Goal: Information Seeking & Learning: Learn about a topic

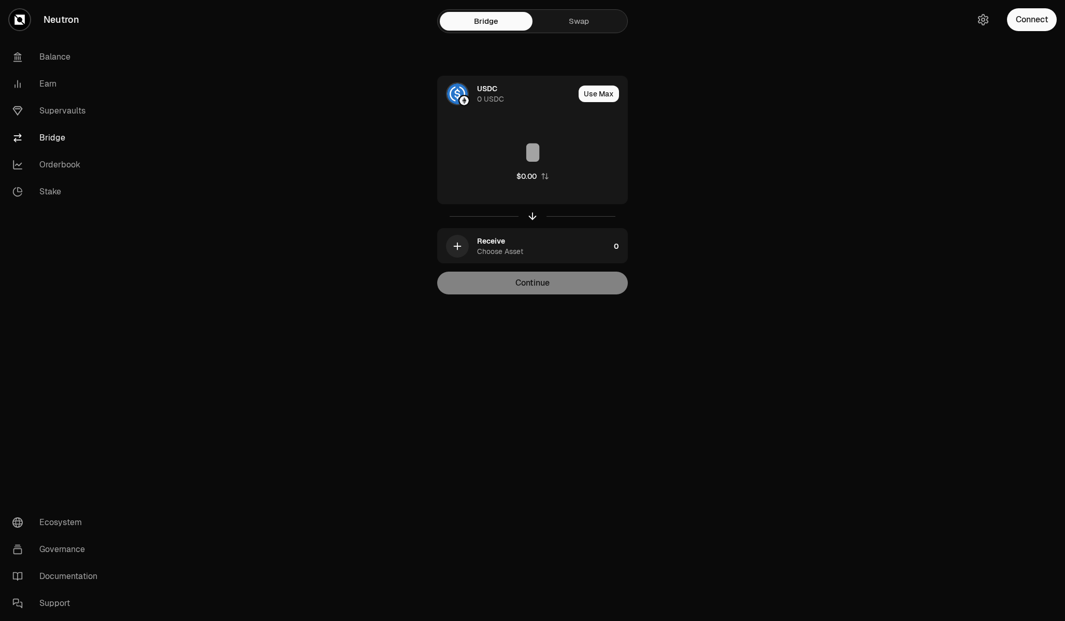
click at [56, 105] on link "Supervaults" at bounding box center [58, 110] width 108 height 27
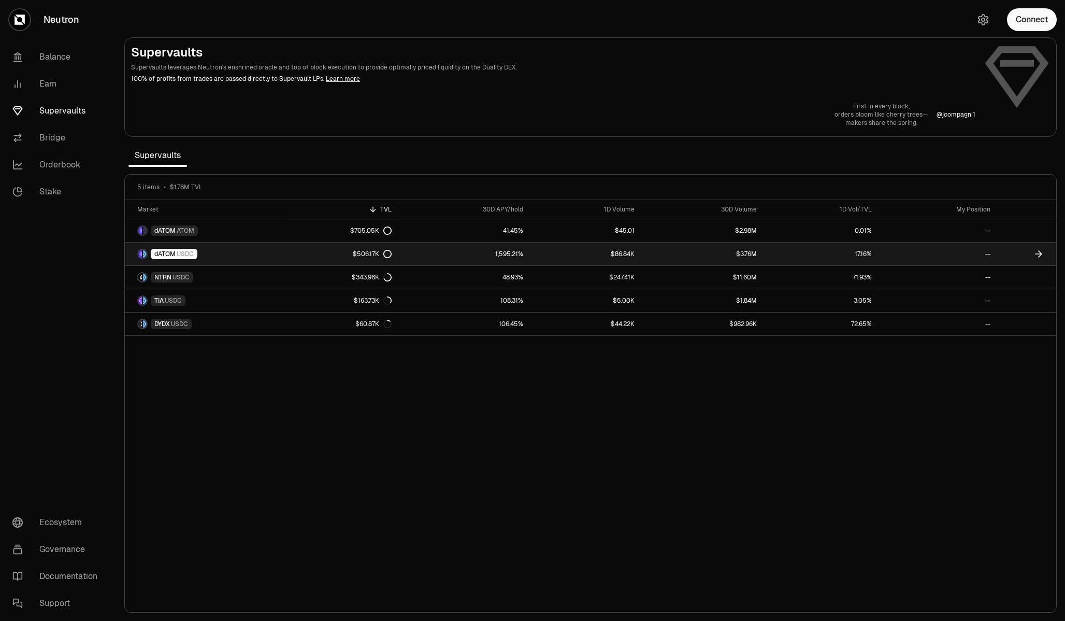
click at [183, 256] on span "USDC" at bounding box center [185, 254] width 17 height 8
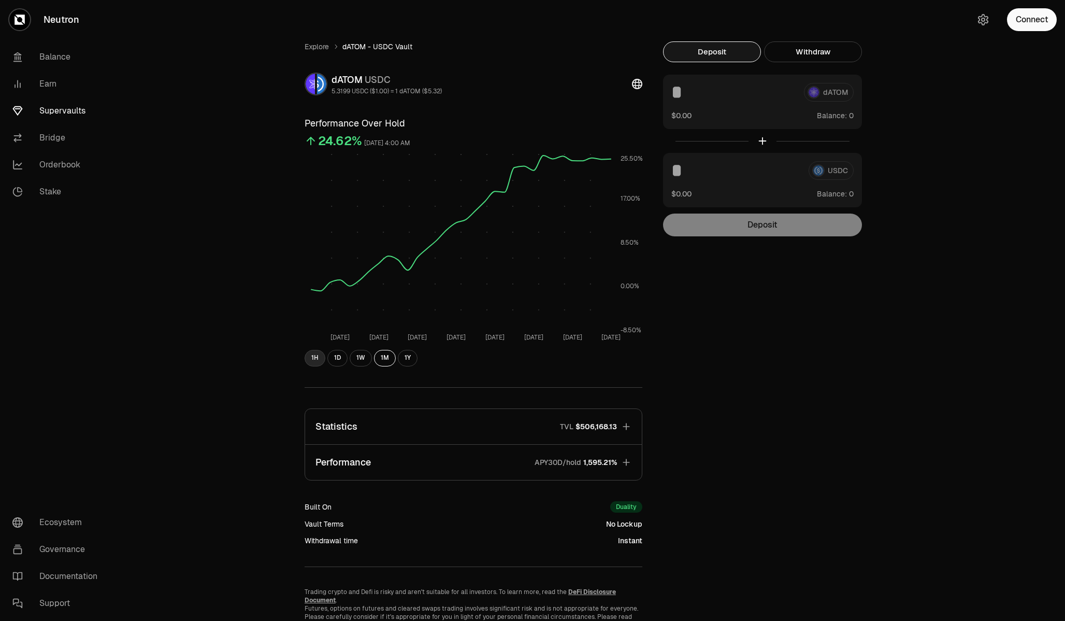
click at [316, 358] on button "1H" at bounding box center [315, 358] width 21 height 17
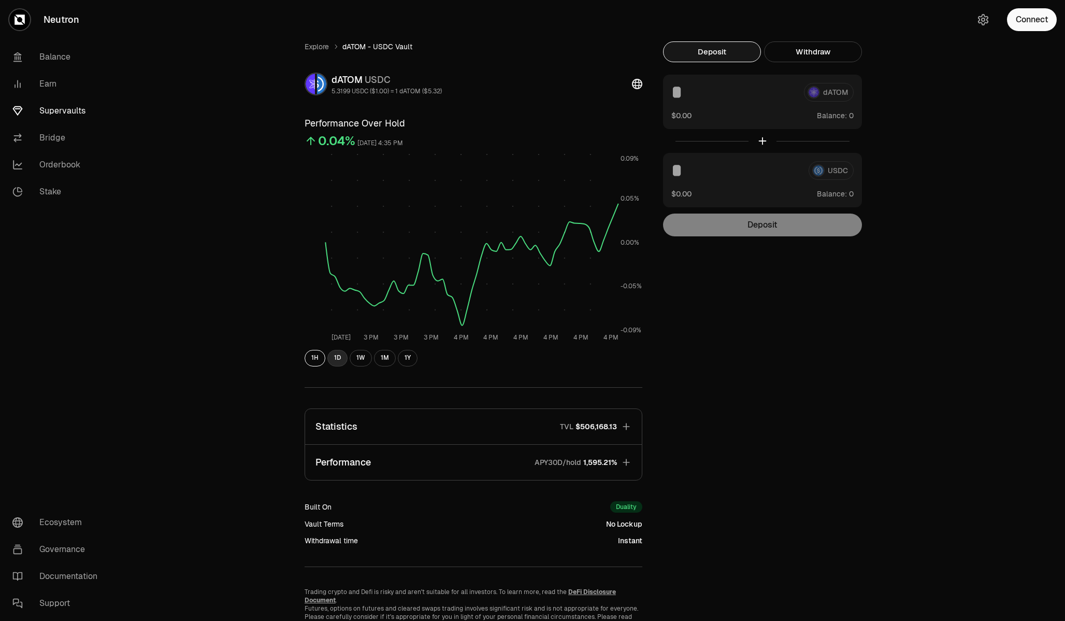
click at [338, 360] on button "1D" at bounding box center [337, 358] width 20 height 17
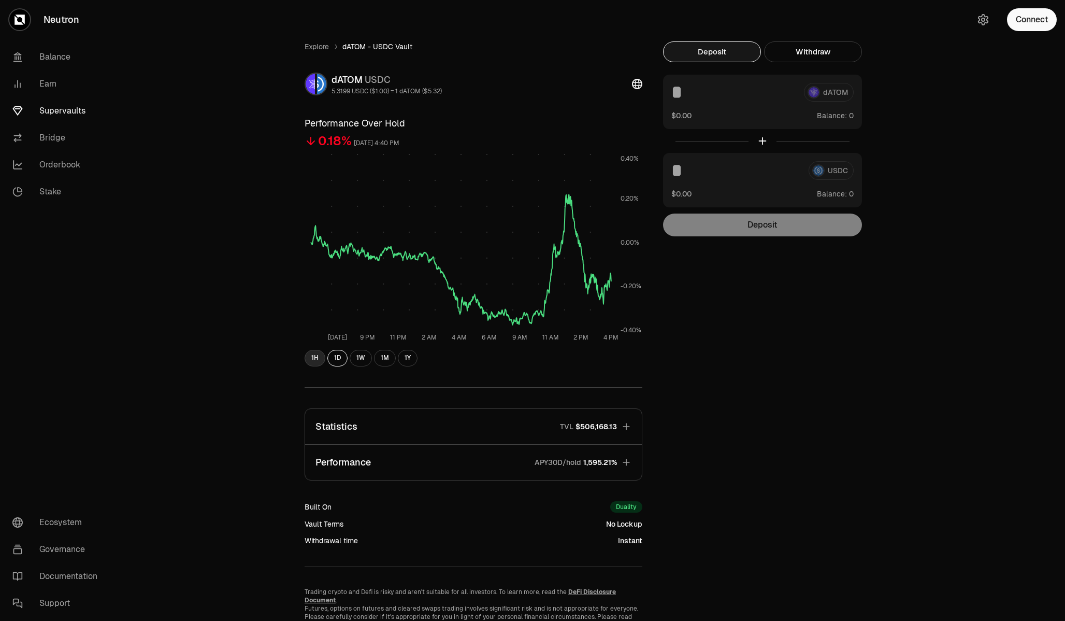
click at [317, 355] on button "1H" at bounding box center [315, 358] width 21 height 17
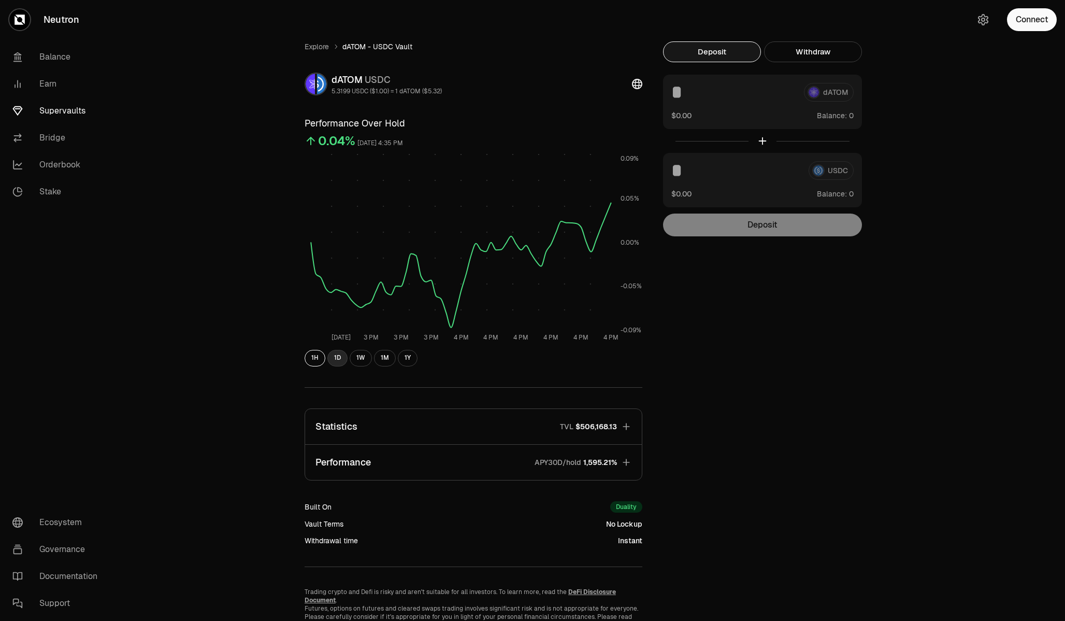
click at [342, 356] on button "1D" at bounding box center [337, 358] width 20 height 17
